Goal: Information Seeking & Learning: Learn about a topic

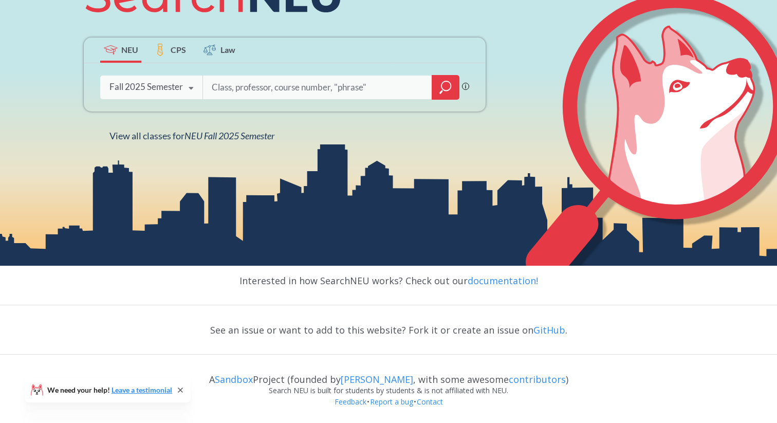
scroll to position [192, 0]
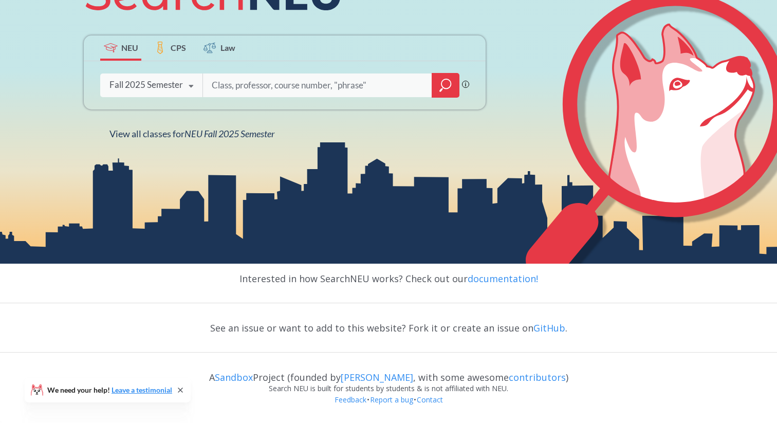
click at [252, 86] on input "search" at bounding box center [318, 86] width 214 height 22
type input "5700"
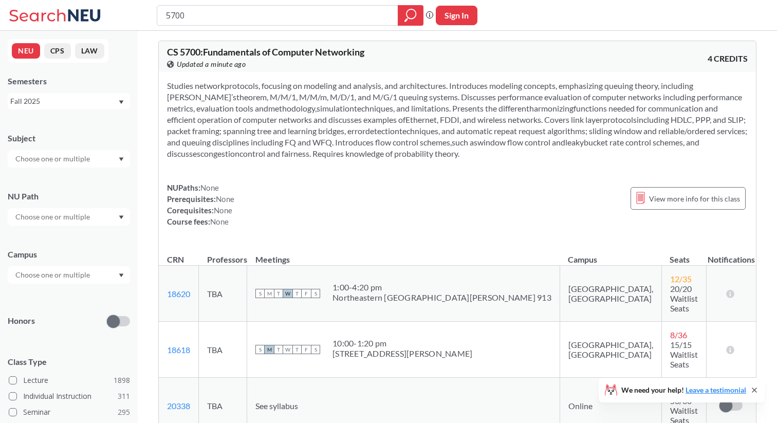
scroll to position [1, 0]
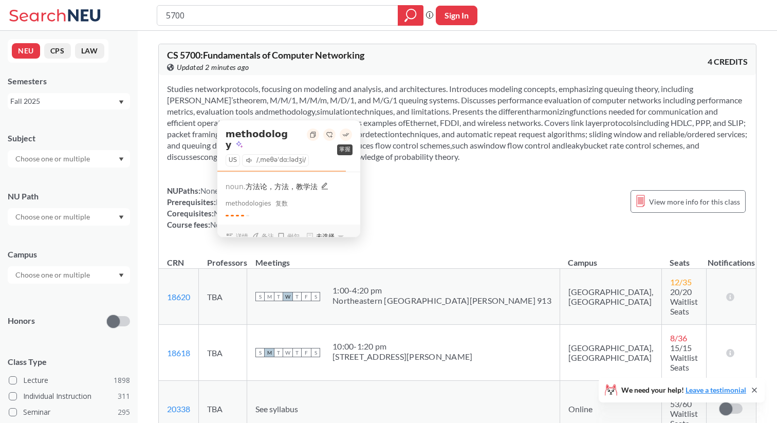
click at [343, 132] on icon at bounding box center [345, 134] width 7 height 7
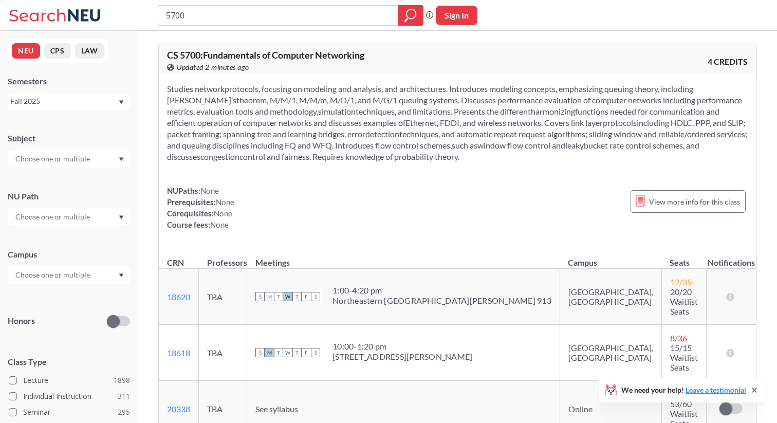
click at [369, 199] on div "NUPaths: None Prerequisites: None Corequisites: None Course fees: None View mor…" at bounding box center [457, 207] width 581 height 45
click at [184, 404] on link "20338" at bounding box center [178, 409] width 23 height 10
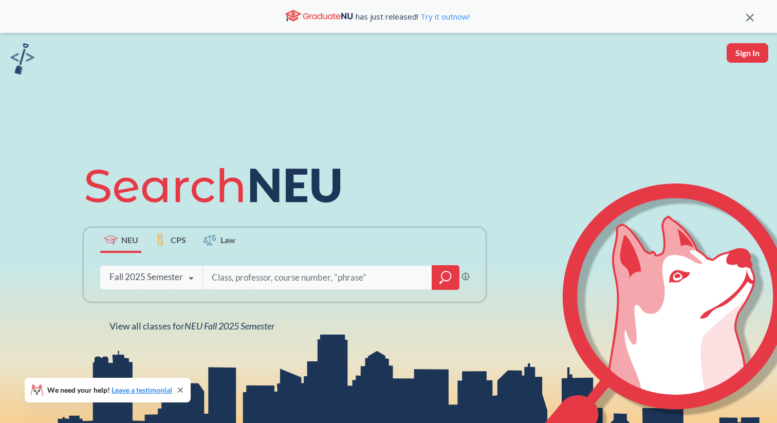
click at [272, 286] on input "search" at bounding box center [318, 278] width 214 height 22
click at [447, 277] on icon "magnifying glass" at bounding box center [446, 277] width 12 height 14
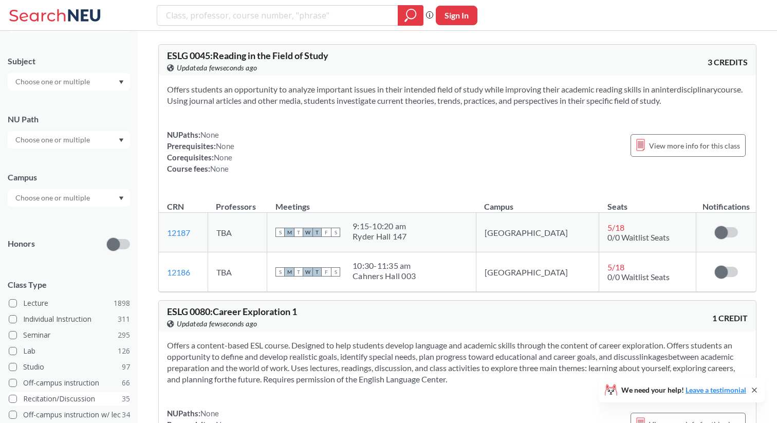
scroll to position [54, 0]
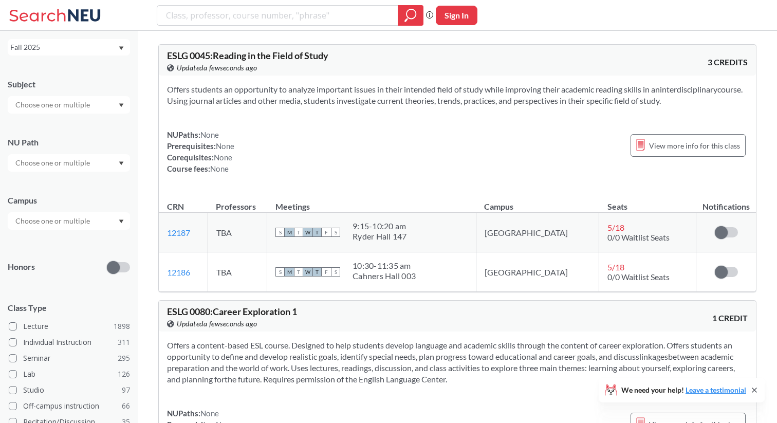
click at [68, 205] on div "Campus" at bounding box center [69, 200] width 122 height 11
click at [57, 225] on input "text" at bounding box center [53, 221] width 86 height 12
click at [90, 190] on div "Campus" at bounding box center [69, 207] width 122 height 45
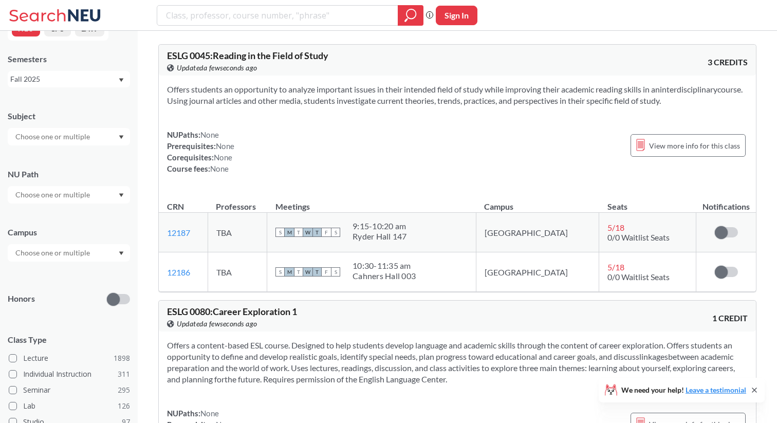
scroll to position [0, 0]
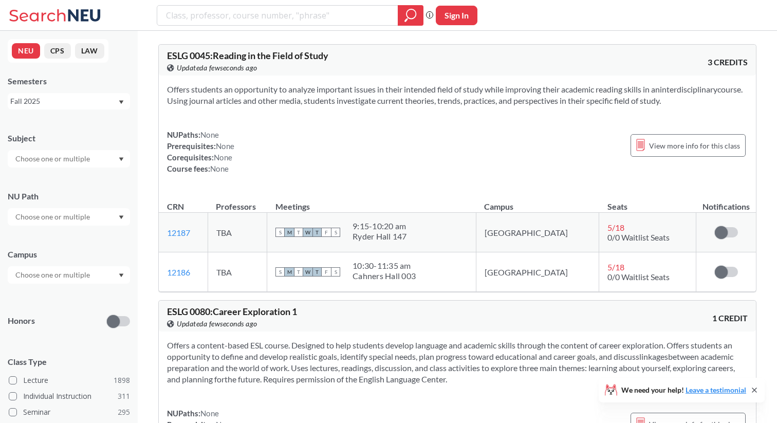
click at [85, 153] on input "text" at bounding box center [53, 159] width 86 height 12
click at [79, 184] on p "Computer Science" at bounding box center [71, 187] width 116 height 10
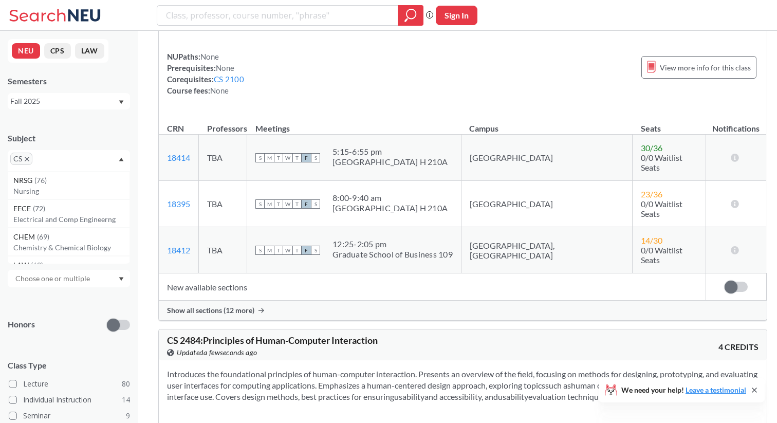
scroll to position [2958, 0]
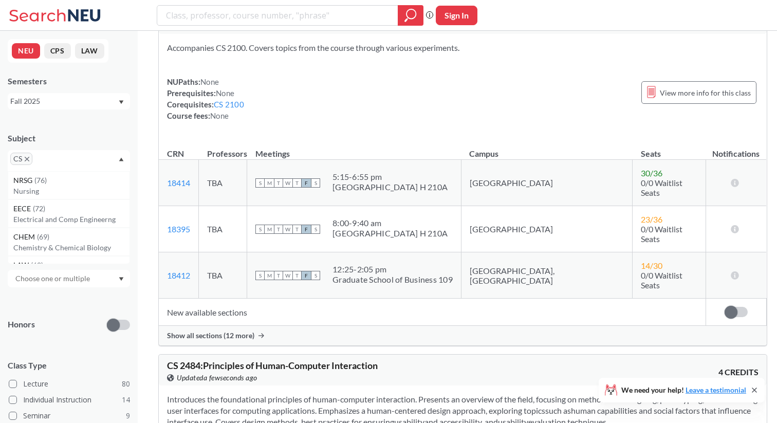
click at [25, 158] on icon "X to remove pill" at bounding box center [27, 159] width 5 height 5
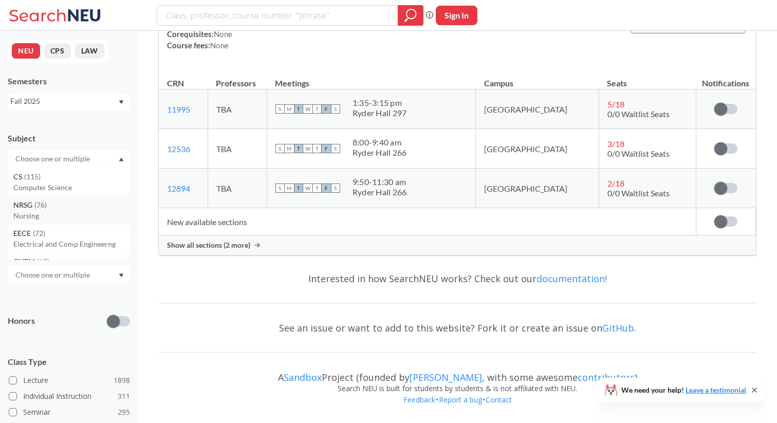
scroll to position [2958, 0]
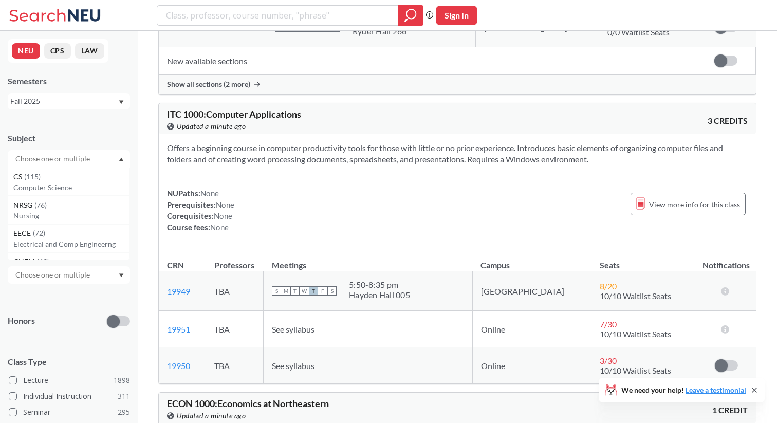
click at [89, 276] on input "text" at bounding box center [53, 275] width 86 height 12
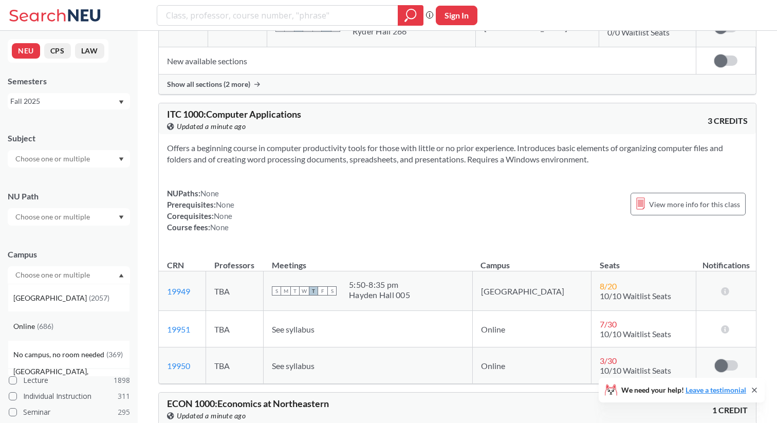
click at [59, 329] on div "Online ( 686 )" at bounding box center [71, 326] width 116 height 11
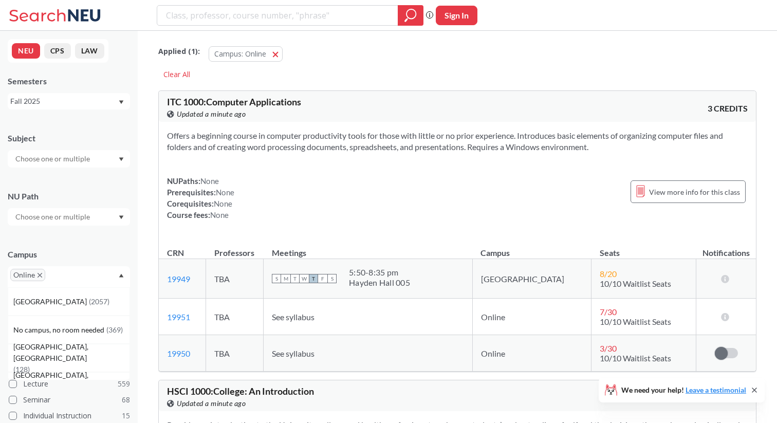
click at [59, 164] on input "text" at bounding box center [53, 159] width 86 height 12
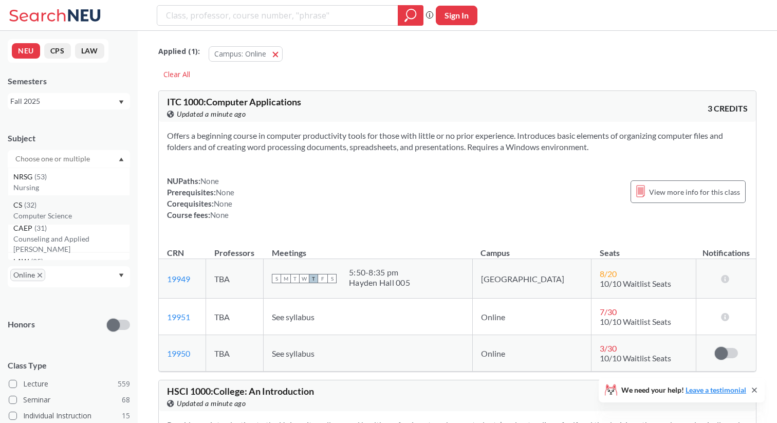
click at [60, 214] on p "Computer Science" at bounding box center [71, 216] width 116 height 10
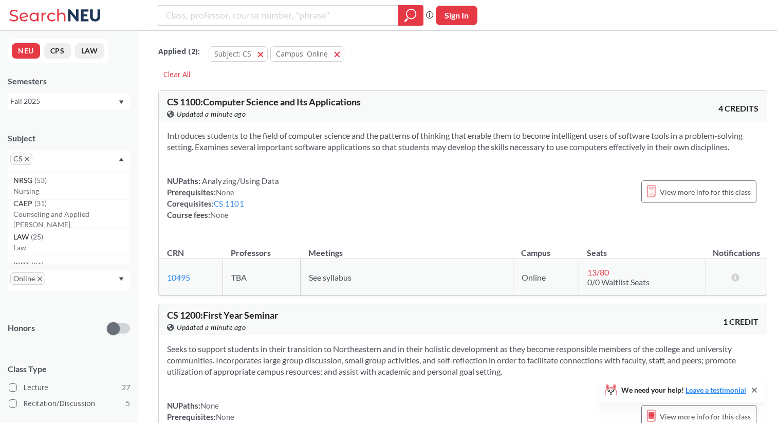
click at [79, 313] on div "Honors" at bounding box center [69, 322] width 122 height 36
click at [84, 276] on div "Online" at bounding box center [69, 280] width 122 height 21
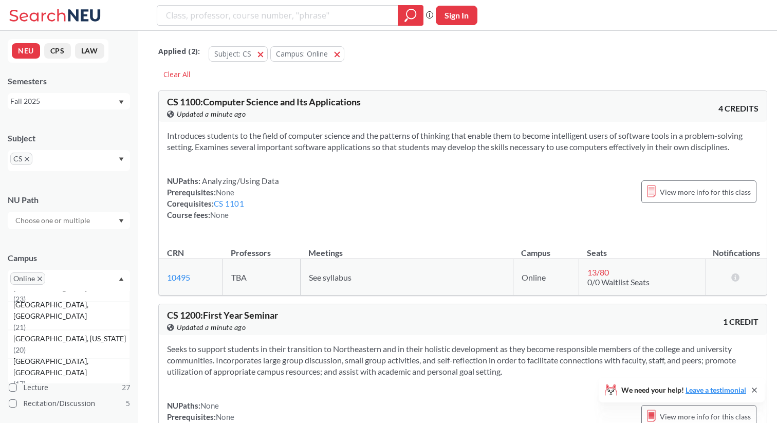
scroll to position [78, 0]
click at [88, 318] on div "Vancouver, Canada ( 21 )" at bounding box center [69, 312] width 122 height 28
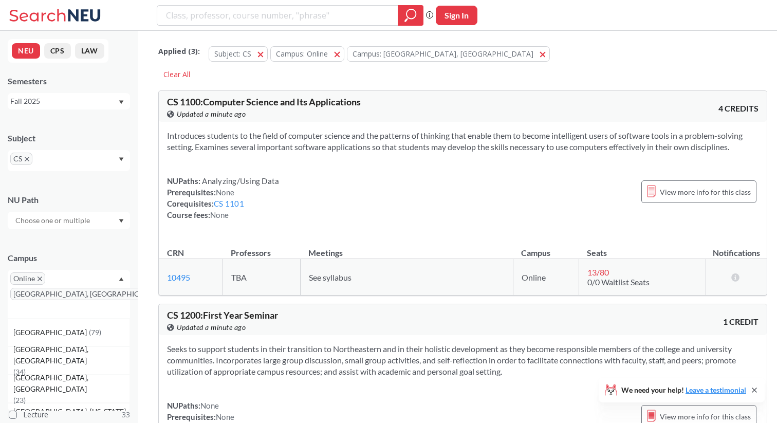
click at [396, 202] on div "NUPaths: Analyzing/Using Data Prerequisites: None Corequisites: CS 1101 Course …" at bounding box center [463, 197] width 592 height 45
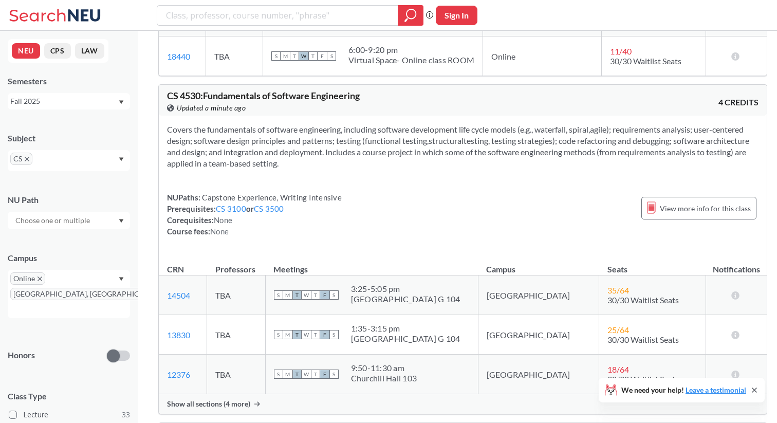
scroll to position [1948, 0]
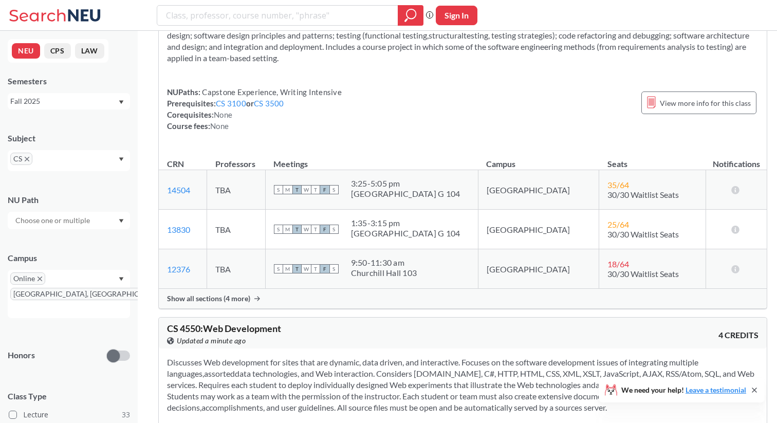
click at [258, 296] on icon at bounding box center [257, 298] width 6 height 5
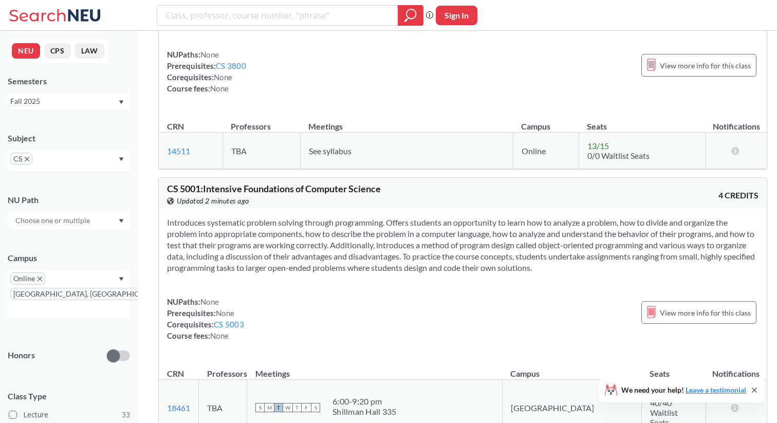
scroll to position [2878, 0]
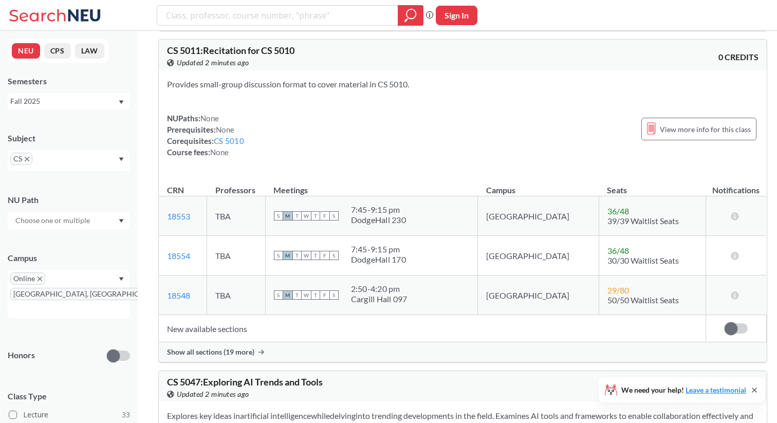
scroll to position [6263, 0]
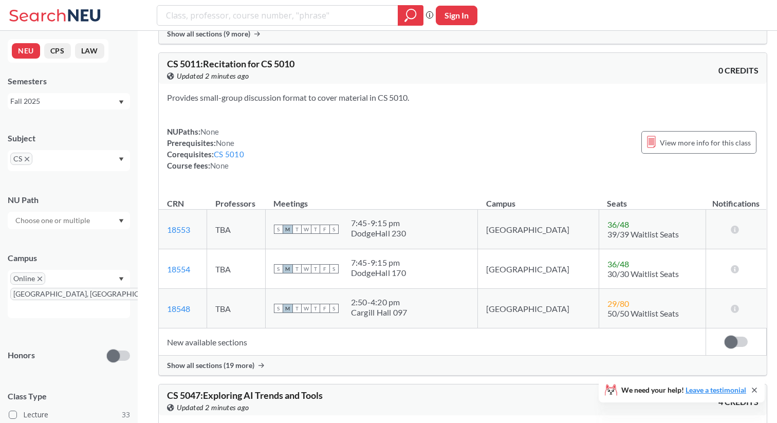
drag, startPoint x: 286, startPoint y: 167, endPoint x: 168, endPoint y: 123, distance: 126.4
copy relin-hc "Explores key ideas in artificial intelligence while delving into trending devel…"
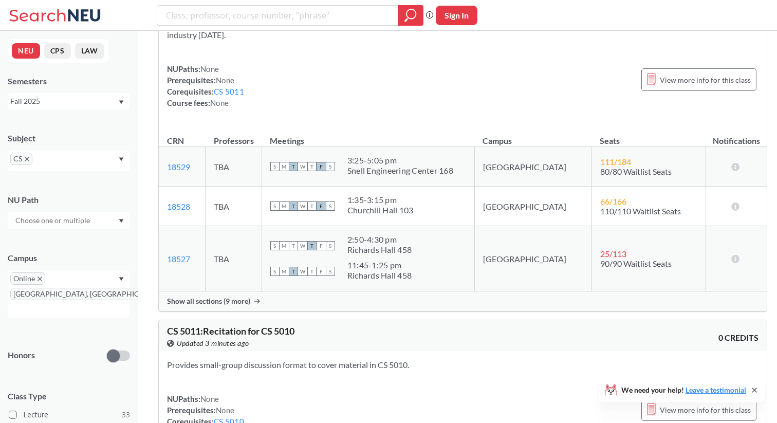
scroll to position [5787, 0]
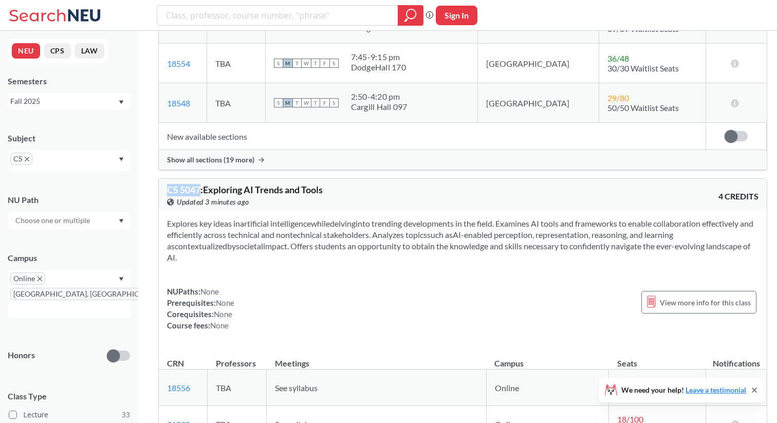
copy span "CS 5047"
drag, startPoint x: 200, startPoint y: 53, endPoint x: 159, endPoint y: 52, distance: 41.1
click at [159, 179] on div "CS 5047 : Exploring AI Trends and Tools View this course on Banner. Updated 3 m…" at bounding box center [463, 194] width 608 height 31
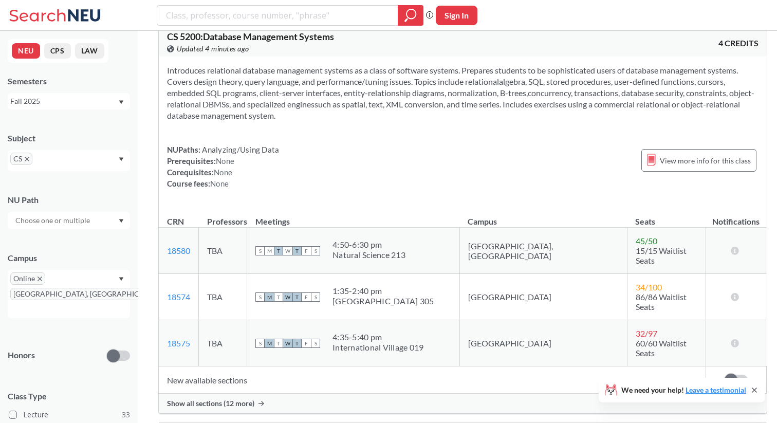
scroll to position [7154, 0]
